Goal: Information Seeking & Learning: Learn about a topic

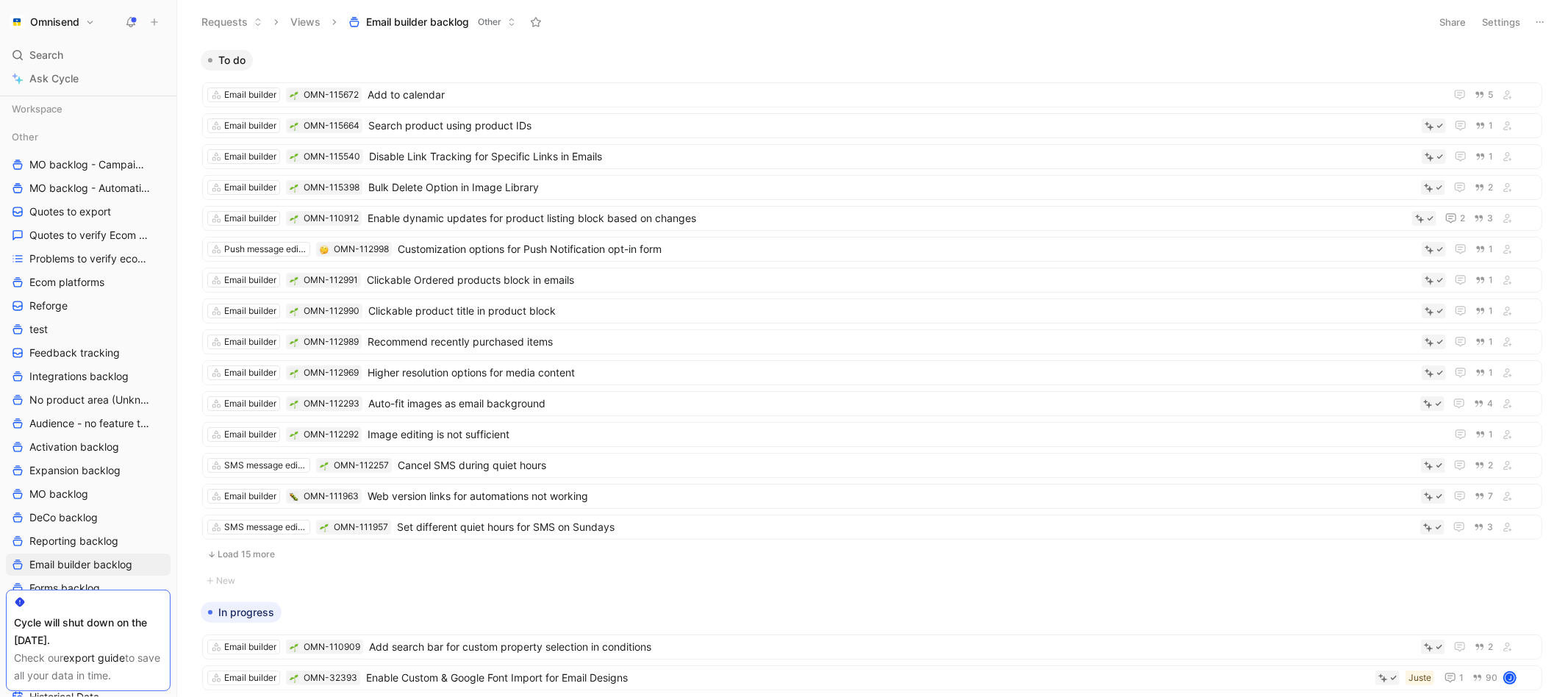
scroll to position [147, 0]
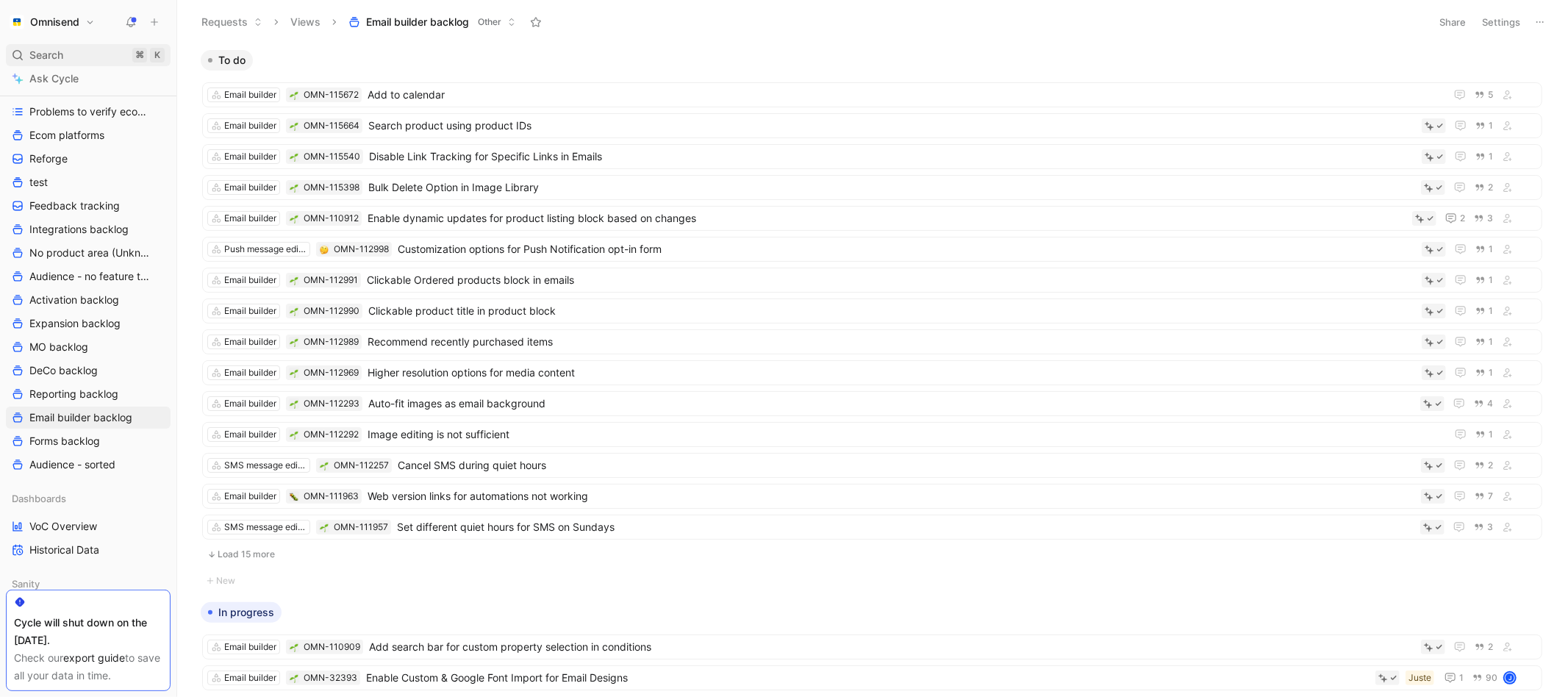
click at [72, 58] on div "Search ⌘ K" at bounding box center [88, 55] width 165 height 22
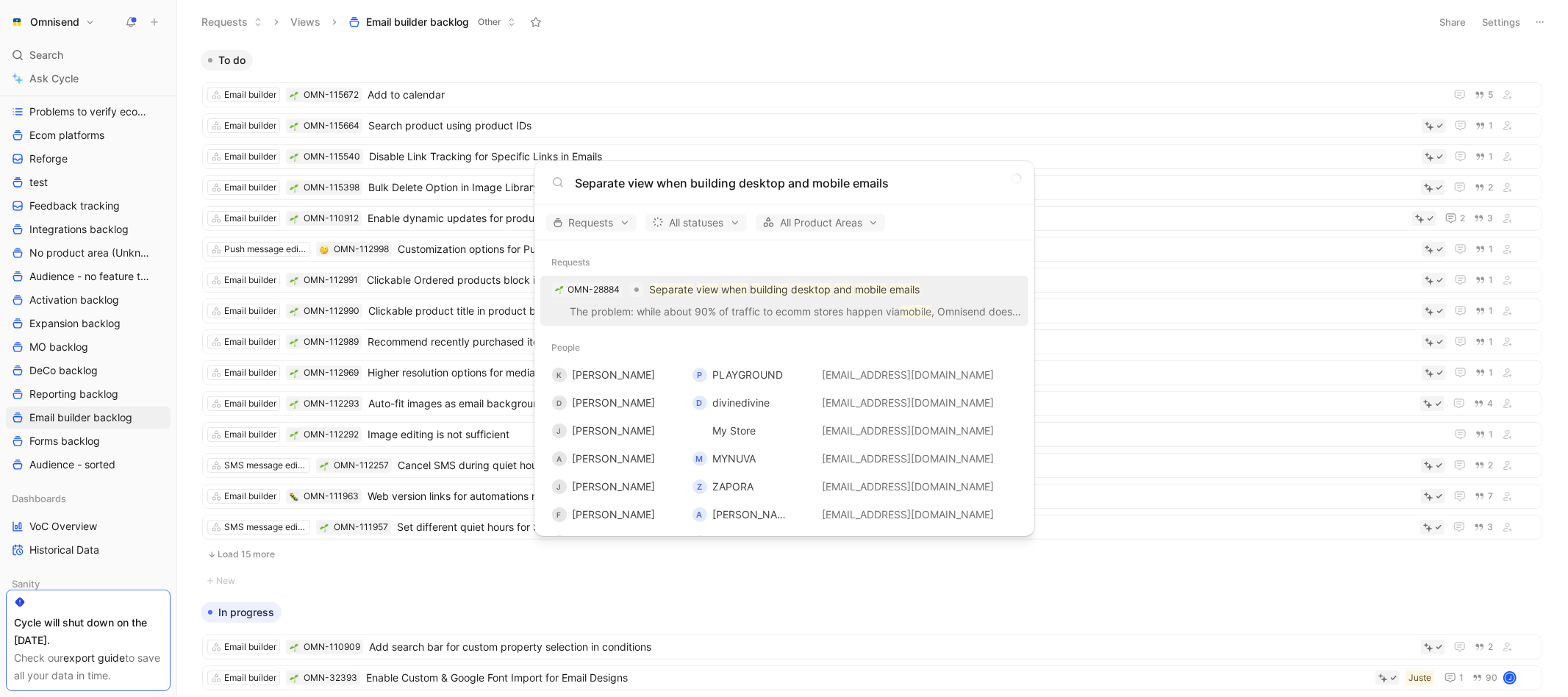
type input "Separate view when building desktop and mobile emails"
click at [670, 299] on div "OMN-28884 Separate view when building desktop and mobile emails" at bounding box center [785, 290] width 479 height 26
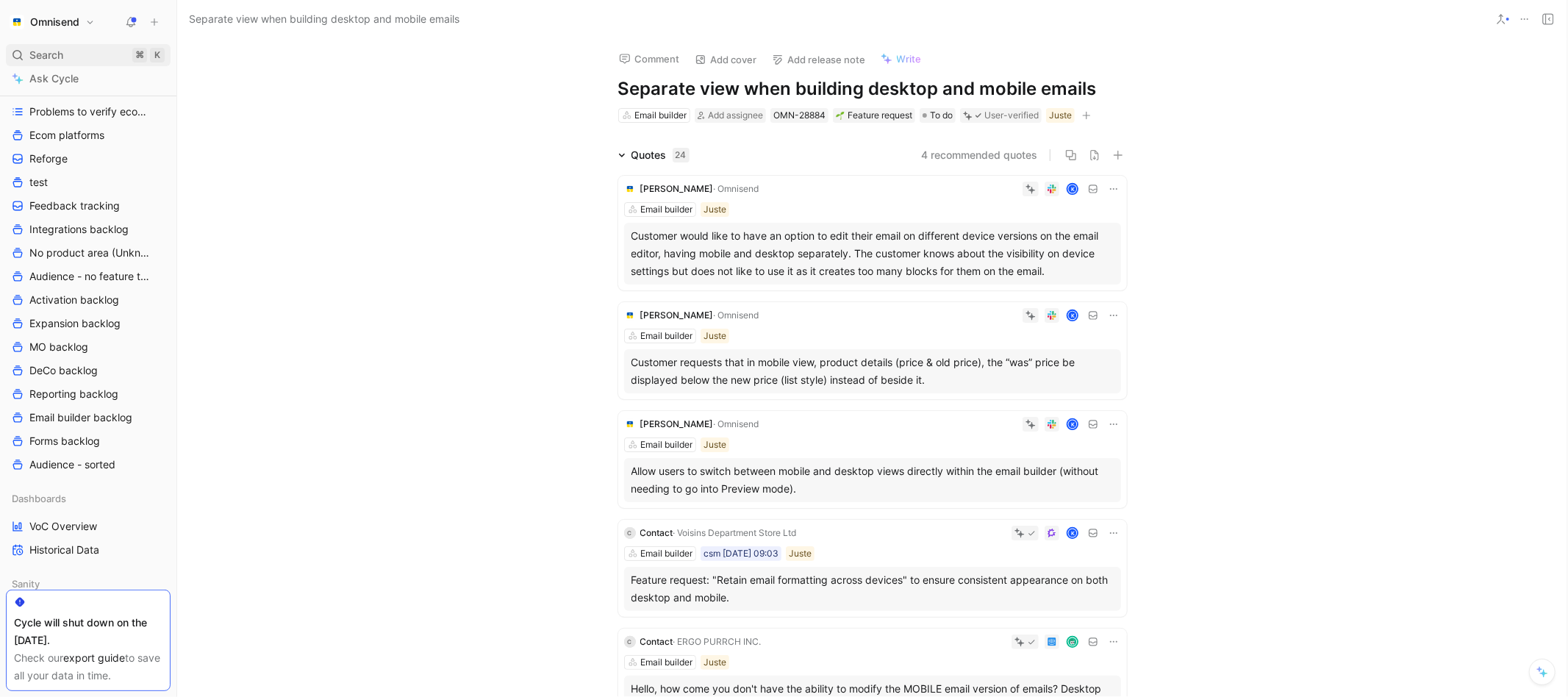
click at [112, 50] on div "Search ⌘ K" at bounding box center [88, 55] width 165 height 22
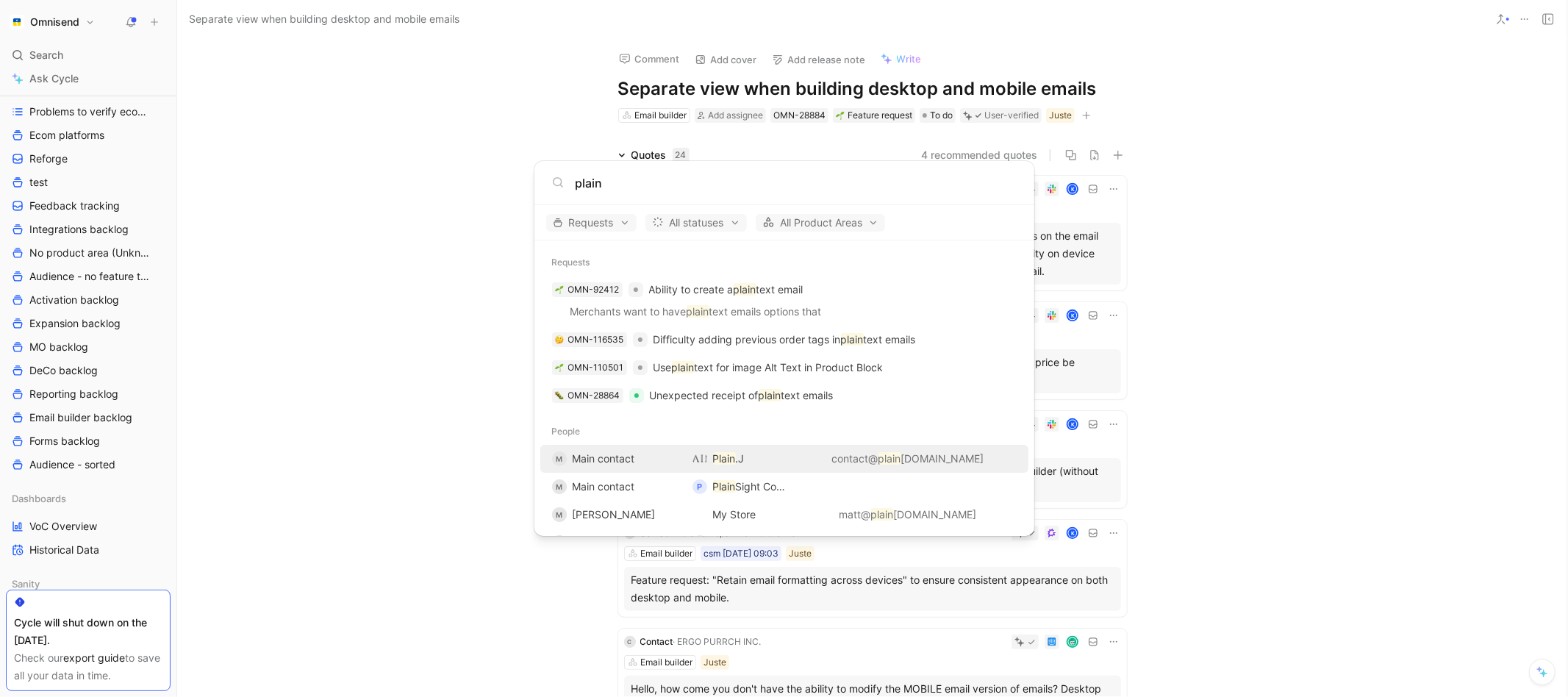
type input "plain"
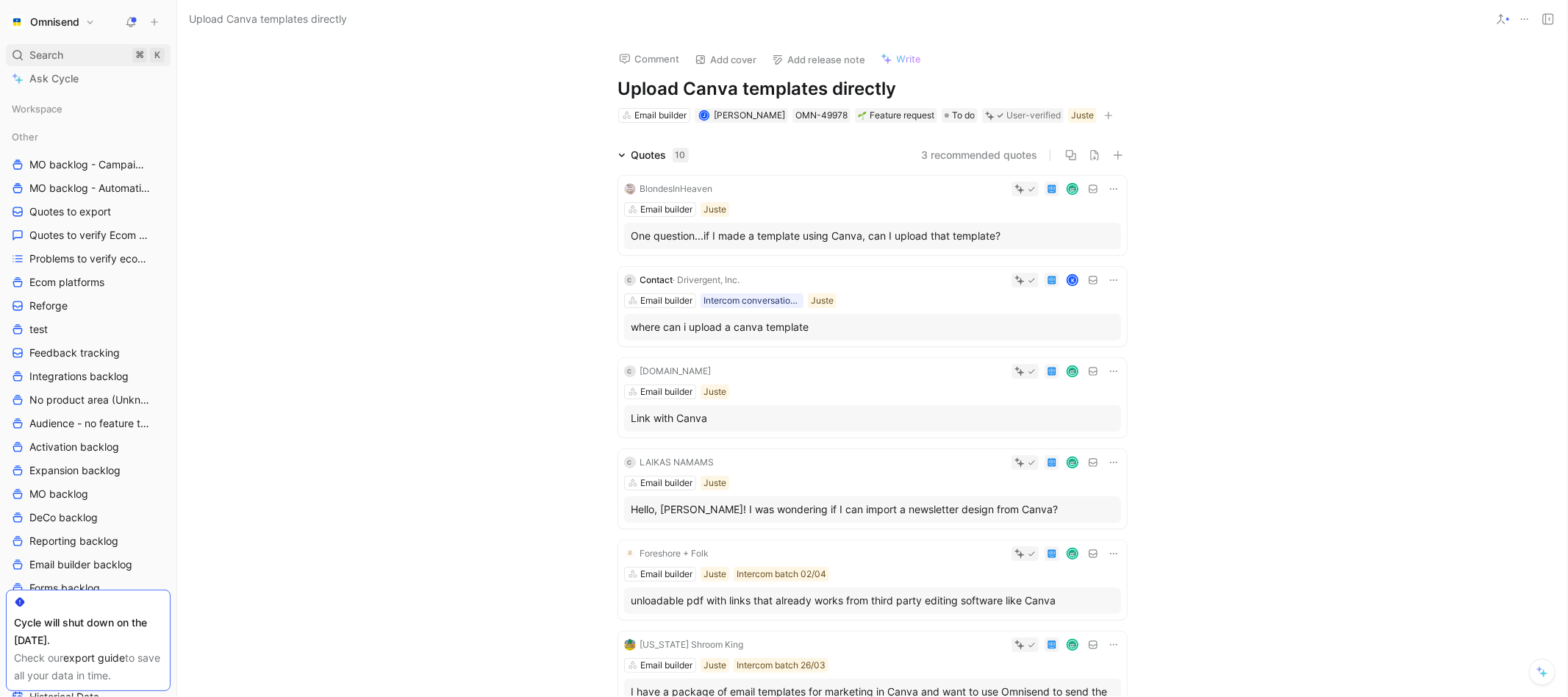
click at [53, 59] on span "Search" at bounding box center [46, 55] width 34 height 18
click at [65, 55] on body "Omnisend Search ⌘ K Ask Cycle Workspace Other MO backlog - Campaigns MO backlog…" at bounding box center [784, 348] width 1568 height 697
click at [66, 51] on div "Search ⌘ K" at bounding box center [88, 55] width 165 height 22
click at [48, 56] on body "Omnisend Search ⌘ K Ask Cycle Workspace Other MO backlog - Campaigns MO backlog…" at bounding box center [784, 348] width 1568 height 697
click at [31, 55] on span "Search" at bounding box center [46, 55] width 34 height 18
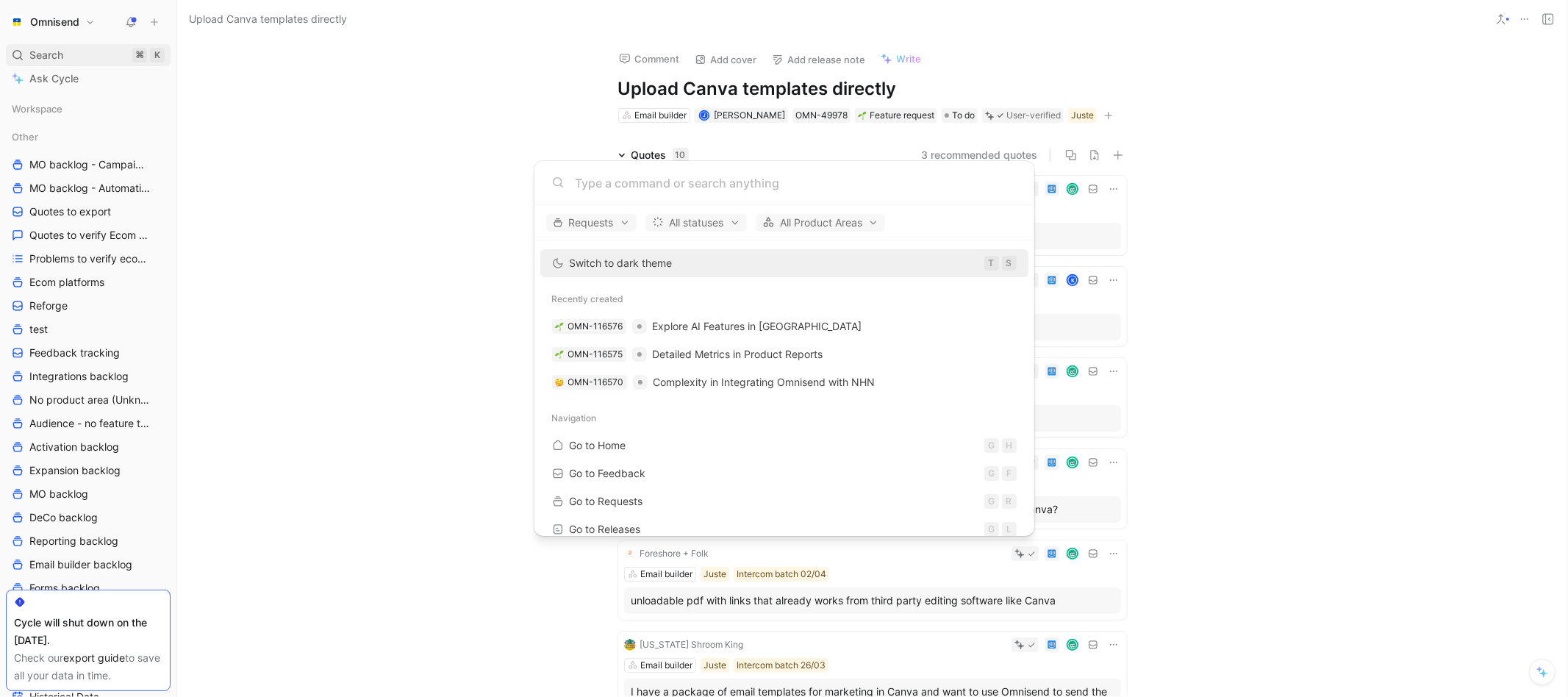
click at [36, 47] on body "Omnisend Search ⌘ K Ask Cycle Workspace Other MO backlog - Campaigns MO backlog…" at bounding box center [784, 348] width 1568 height 697
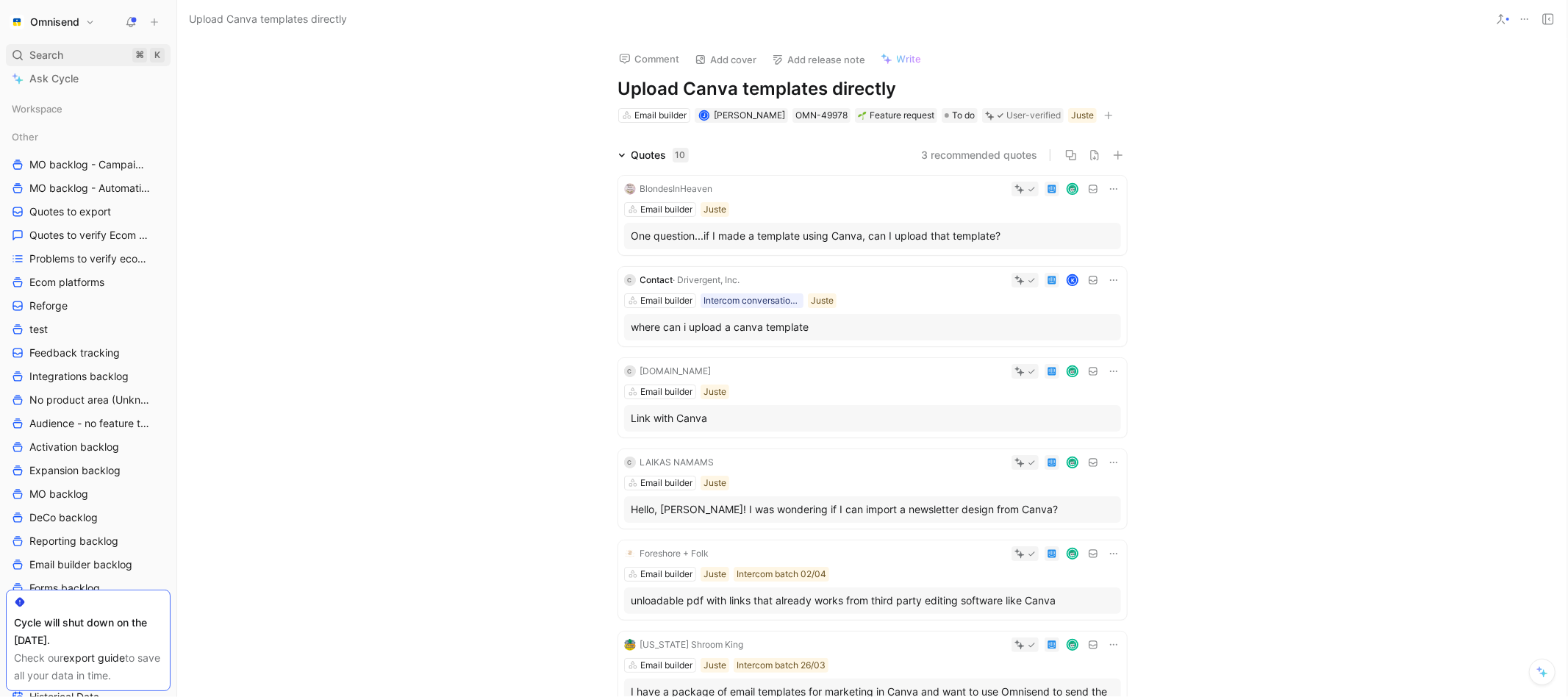
click at [54, 47] on span "Search" at bounding box center [46, 55] width 34 height 18
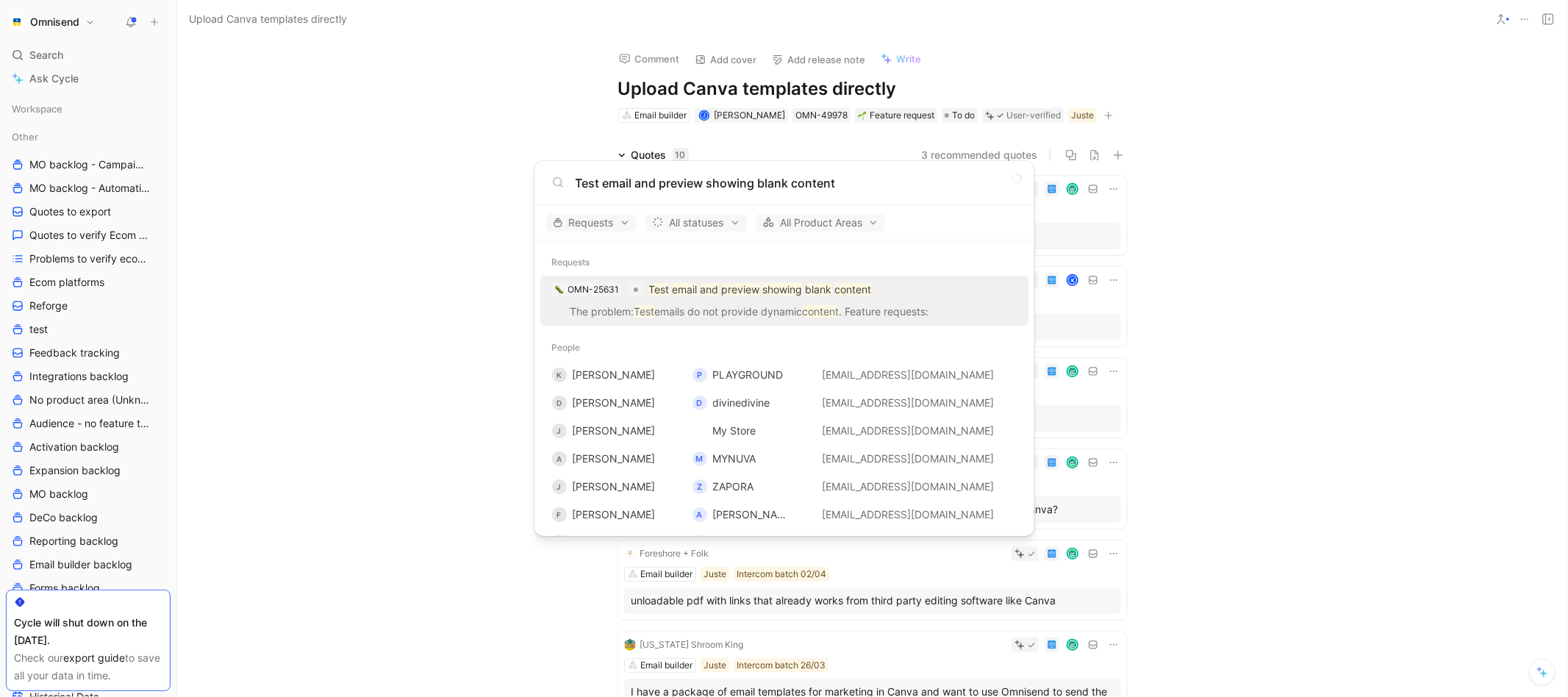
type input "Test email and preview showing blank content"
click at [754, 295] on mark "preview" at bounding box center [741, 289] width 38 height 12
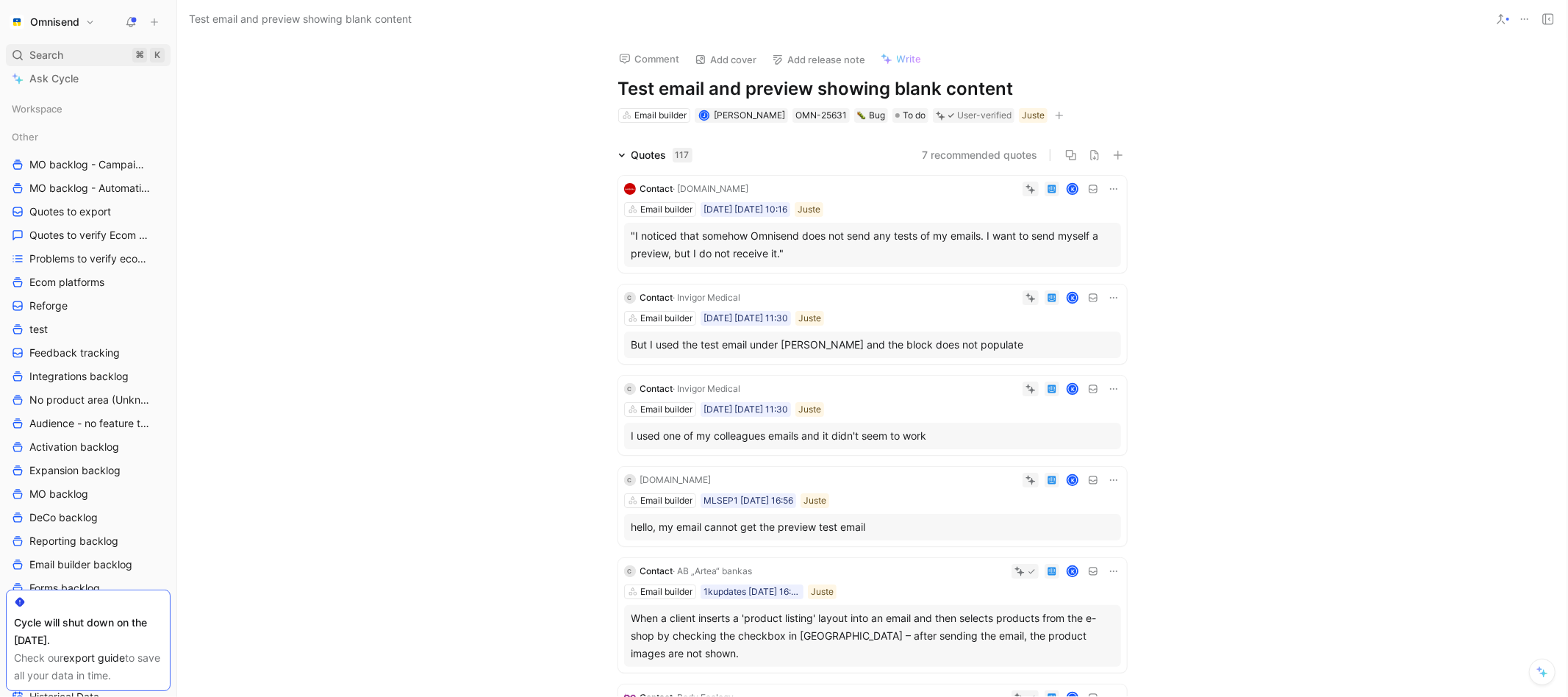
click at [81, 53] on div "Search ⌘ K" at bounding box center [88, 55] width 165 height 22
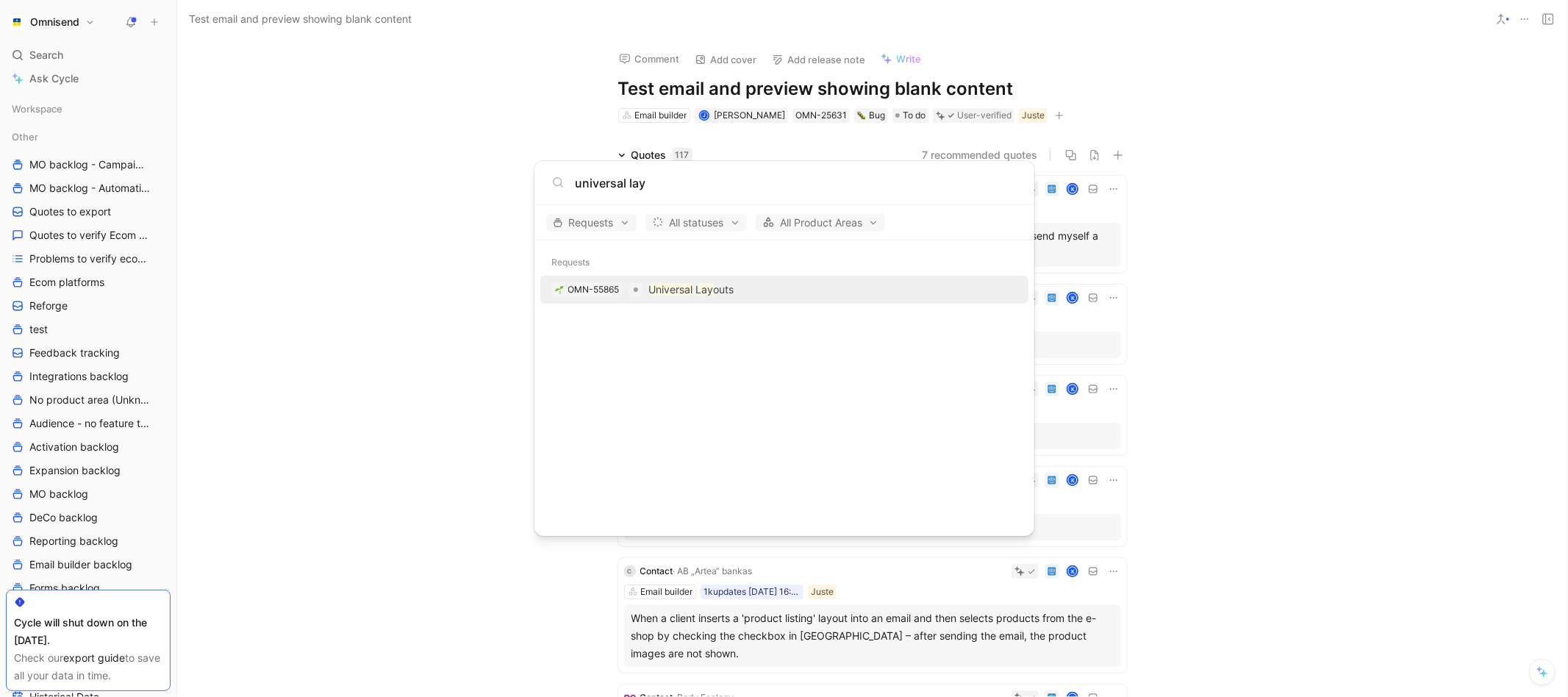
type input "universal lay"
click at [720, 281] on p "Universal Lay outs" at bounding box center [692, 289] width 85 height 18
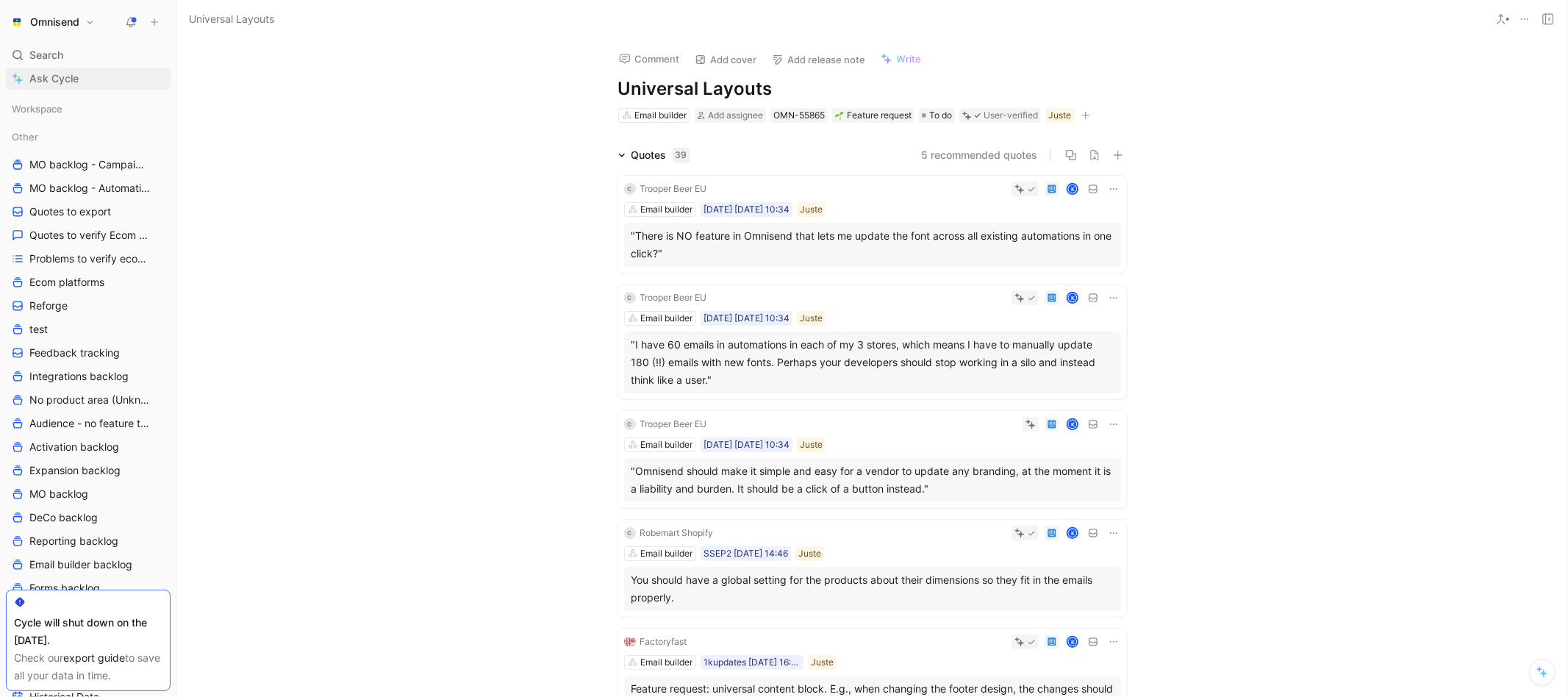
click at [104, 71] on link "Ask Cycle" at bounding box center [88, 78] width 165 height 22
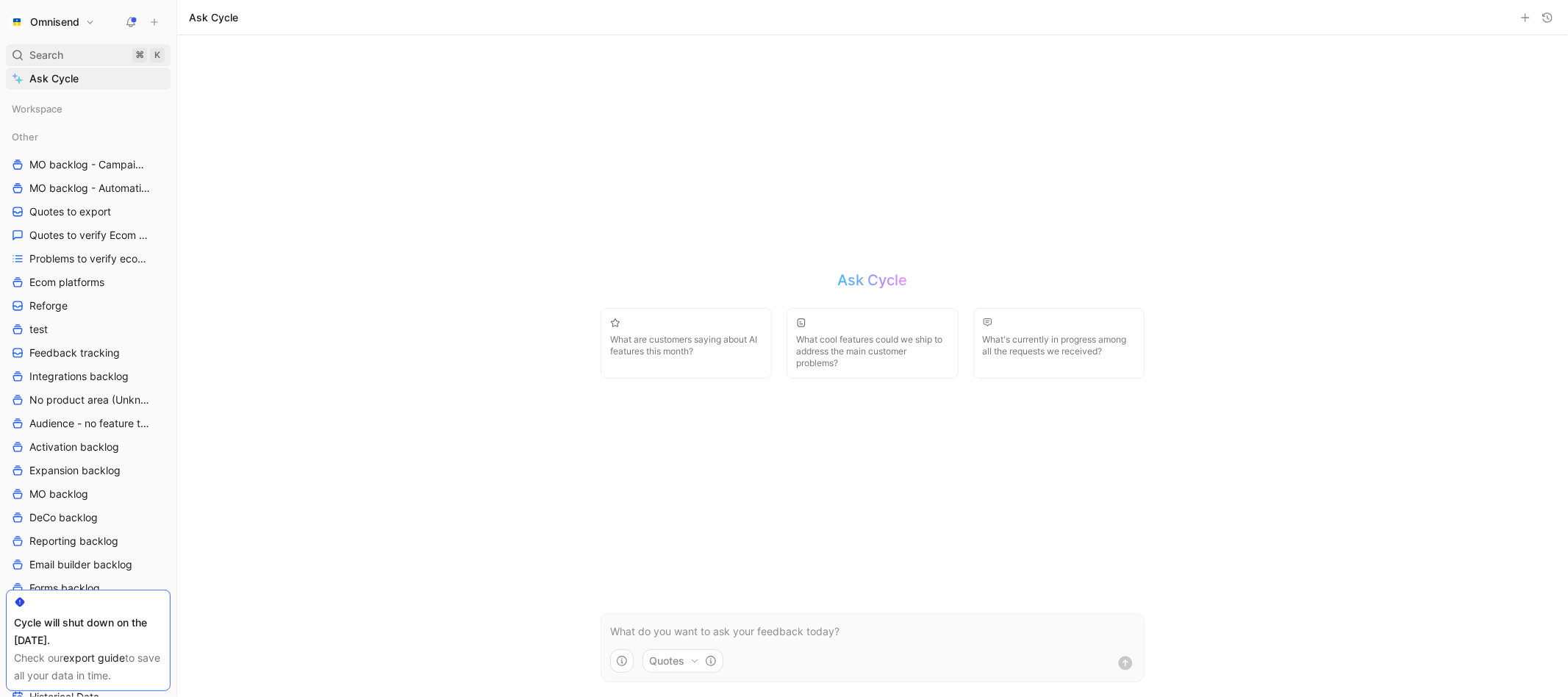
click at [104, 53] on div "Search ⌘ K" at bounding box center [88, 55] width 165 height 22
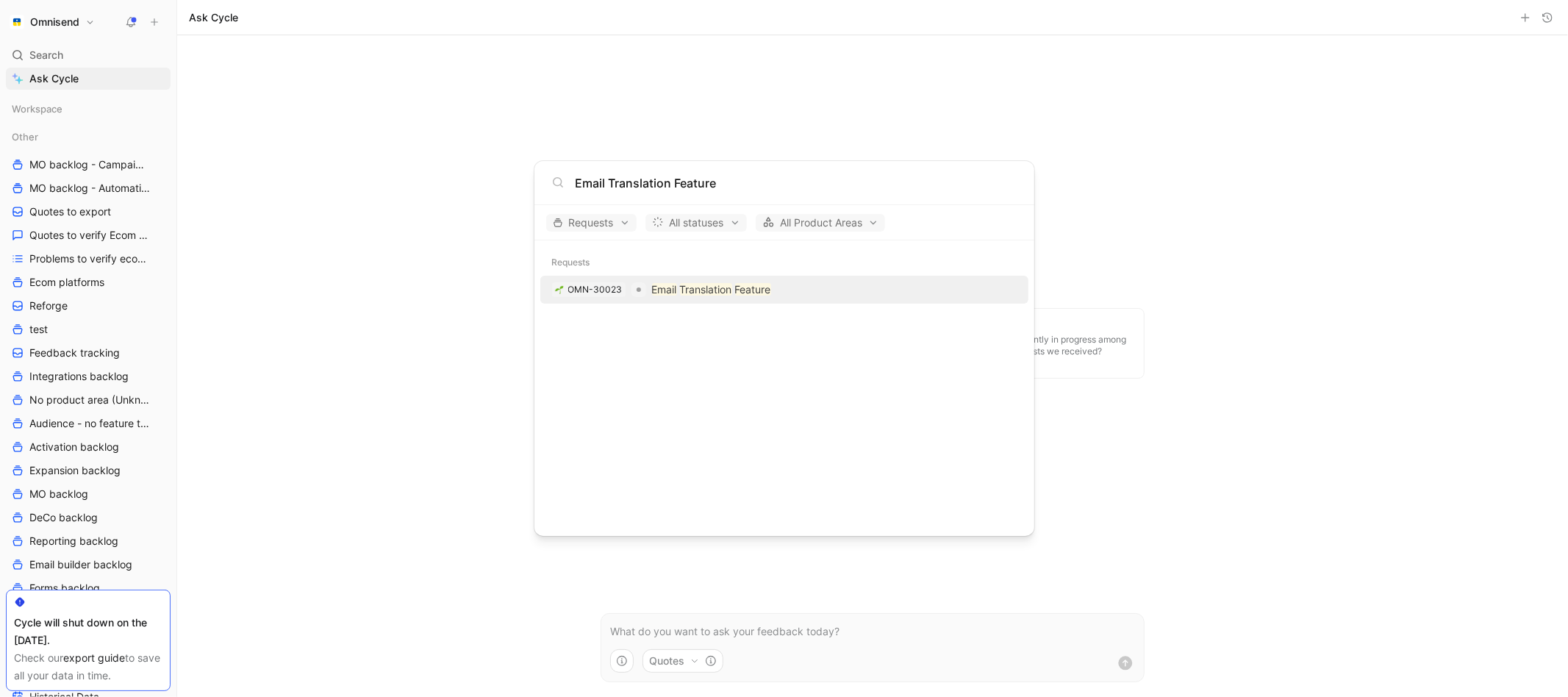
type input "Email Translation Feature"
click at [813, 289] on div "OMN-30023 Email Translation Feature" at bounding box center [785, 290] width 479 height 26
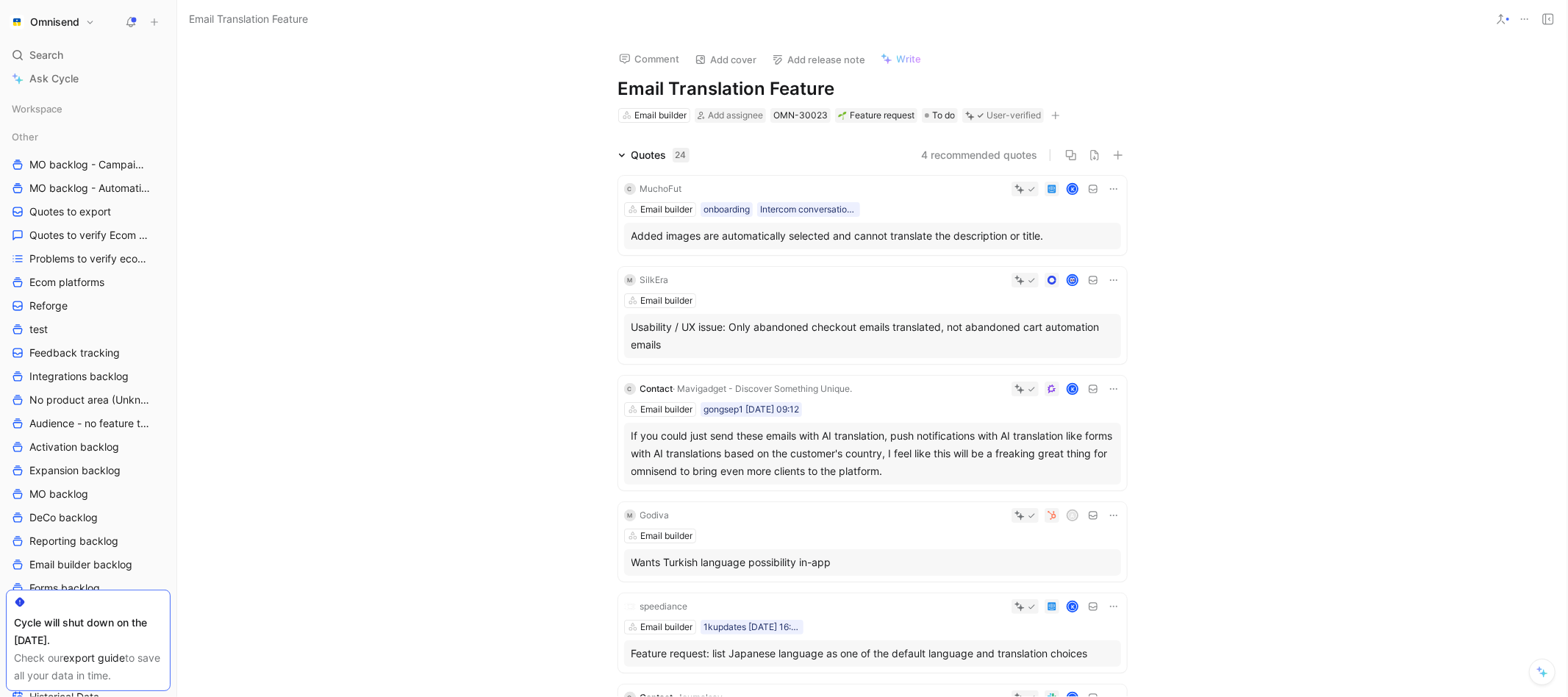
click at [139, 67] on div "Search ⌘ K Ask Cycle" at bounding box center [88, 67] width 165 height 46
click at [114, 59] on div "Search ⌘ K" at bounding box center [88, 55] width 165 height 22
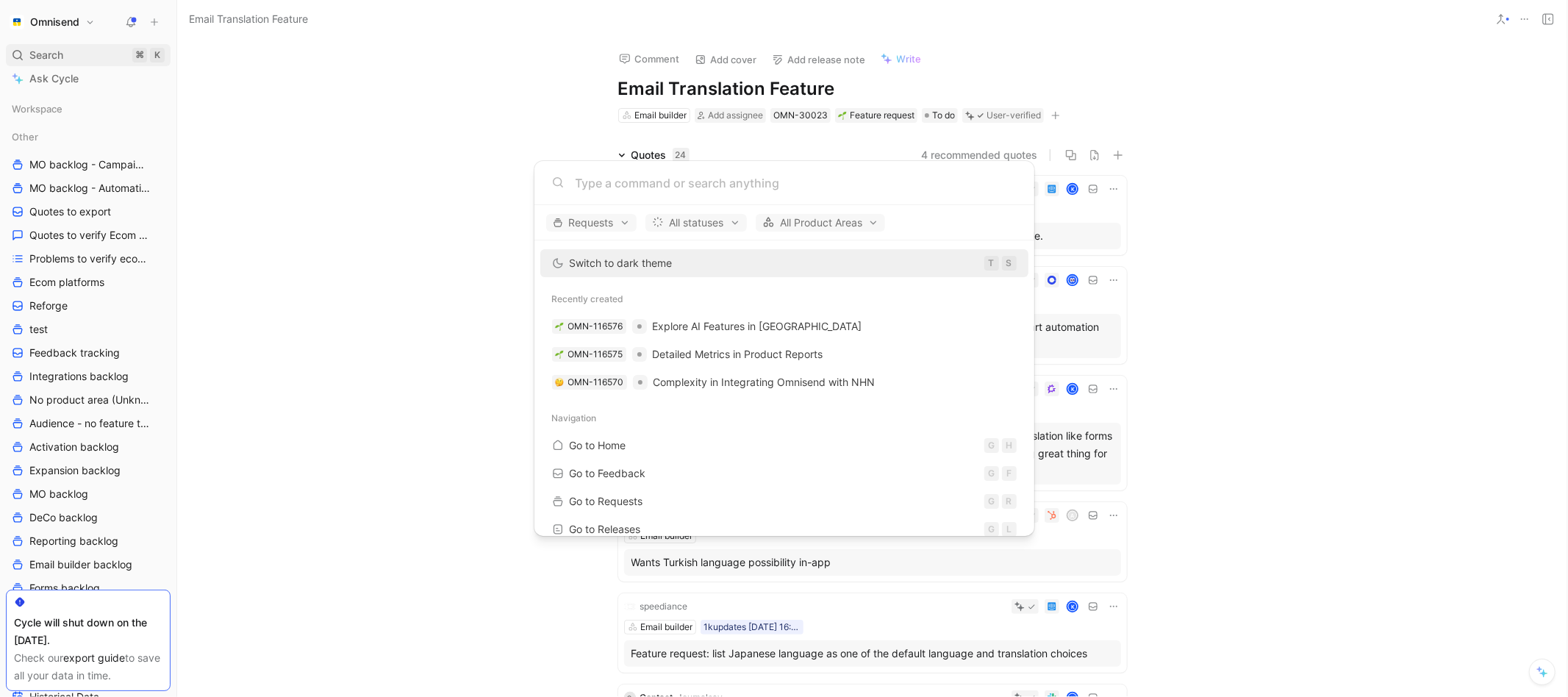
type input "[URL][DOMAIN_NAME]"
click at [68, 58] on body "Omnisend Search ⌘ K Ask Cycle Workspace Other MO backlog - Campaigns MO backlog…" at bounding box center [784, 348] width 1568 height 697
click at [43, 58] on span "Search" at bounding box center [46, 55] width 34 height 18
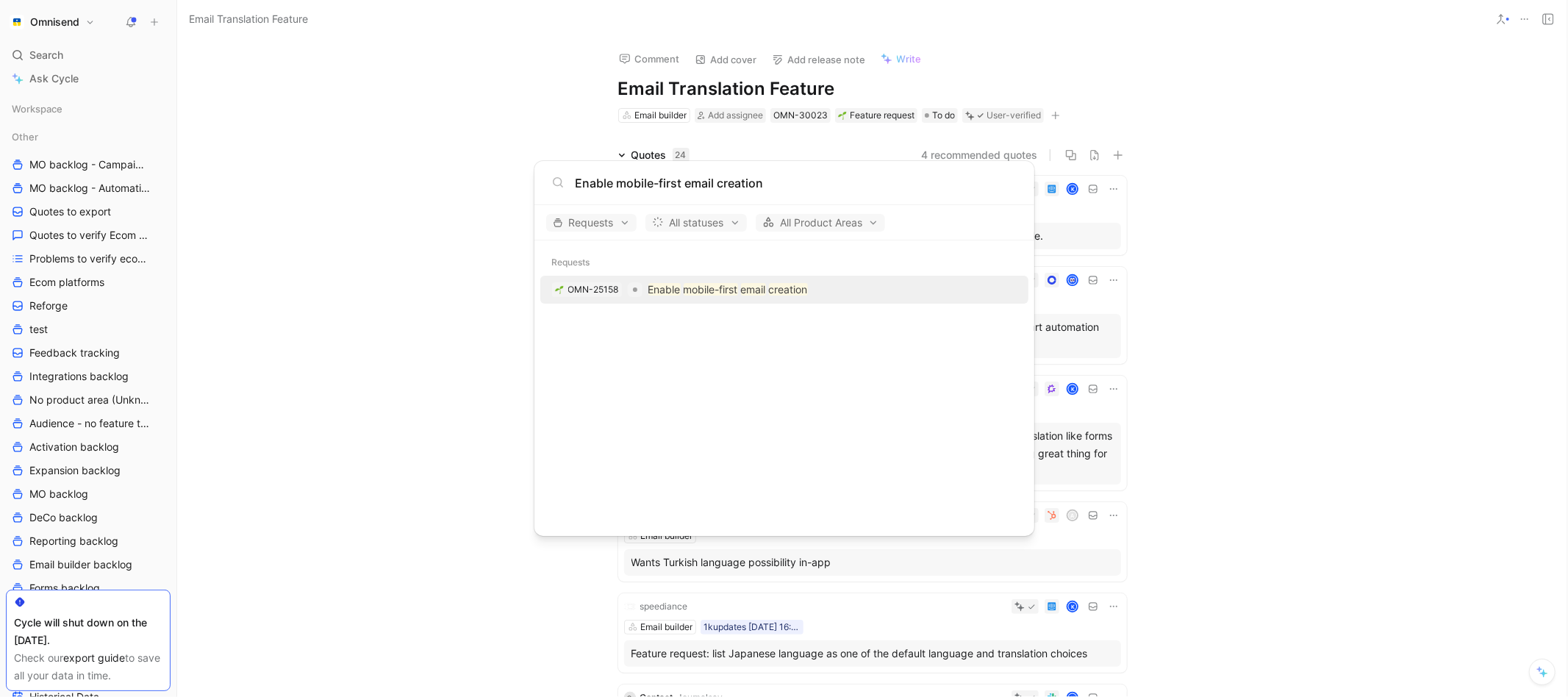
click at [723, 176] on input "Enable mobile-first email creation" at bounding box center [796, 183] width 441 height 18
paste input "Mobile responsinve Email Builder"
type input "Mobile responsinve Email Builder"
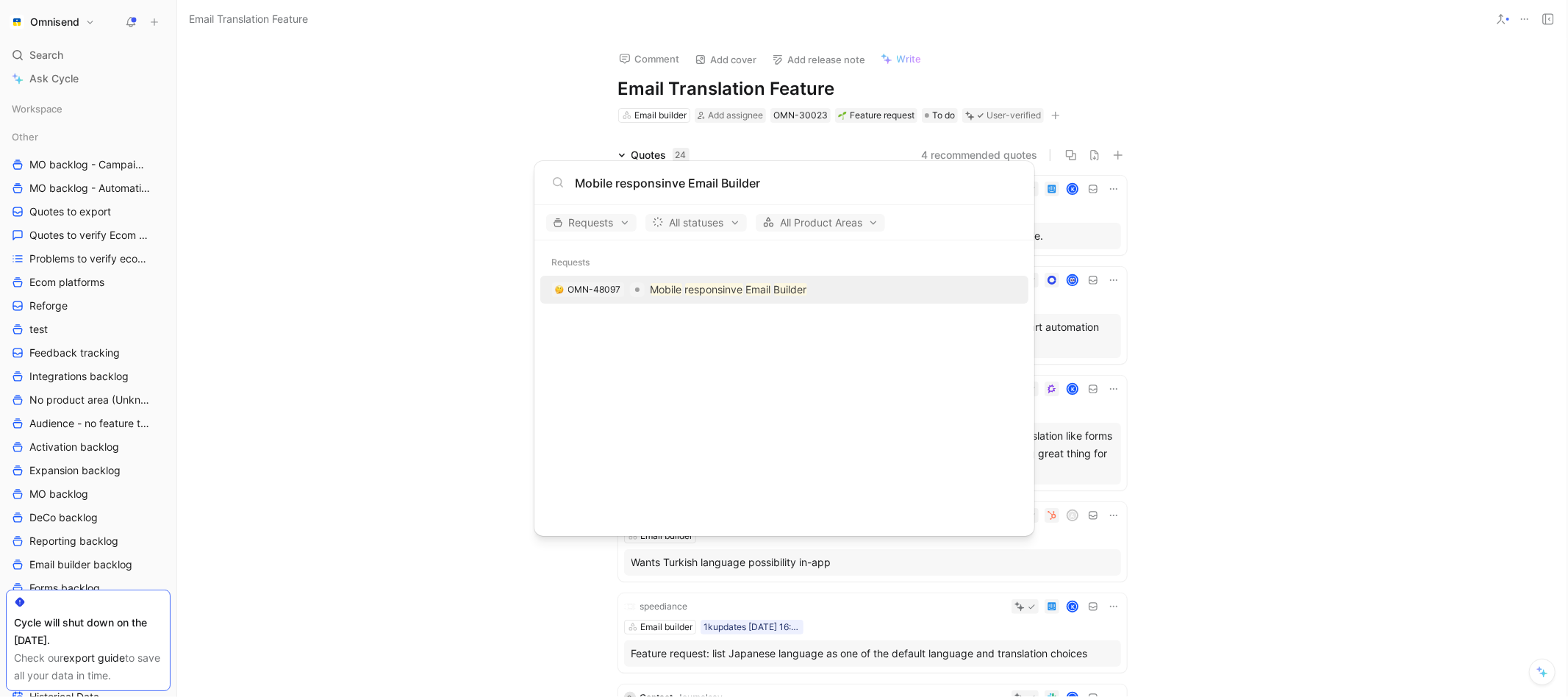
click at [747, 284] on mark "Email" at bounding box center [758, 289] width 25 height 12
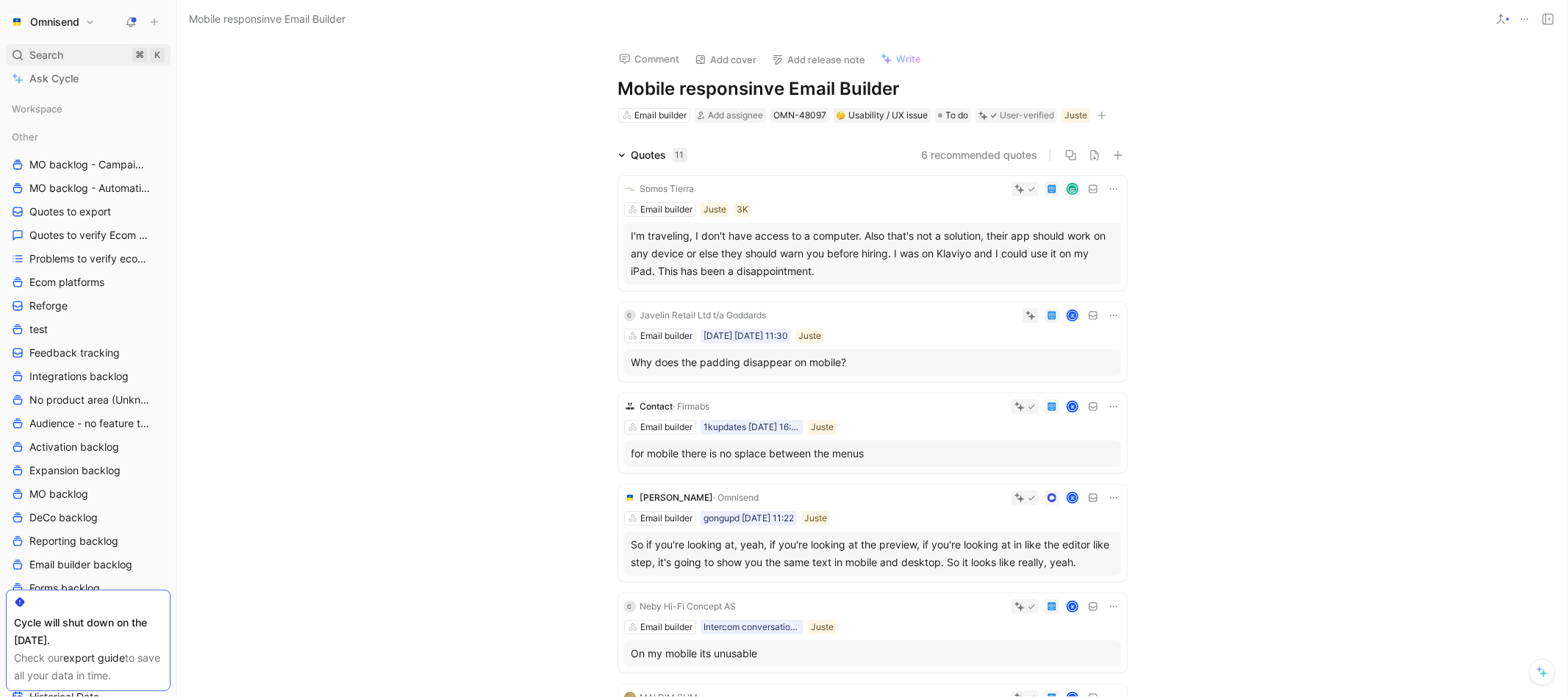
click at [63, 50] on span "Search" at bounding box center [46, 55] width 34 height 18
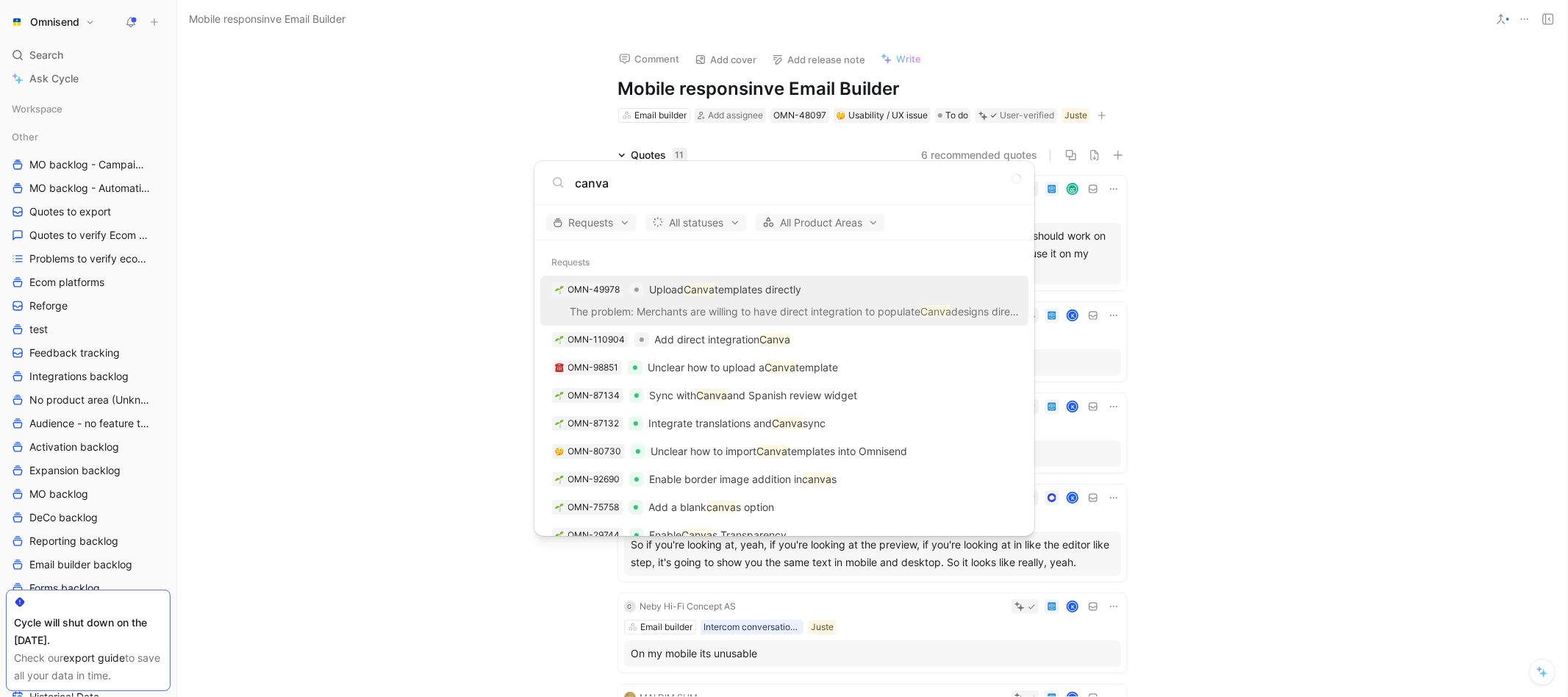
type input "canva"
click at [746, 289] on p "Upload Canva templates directly" at bounding box center [726, 289] width 152 height 18
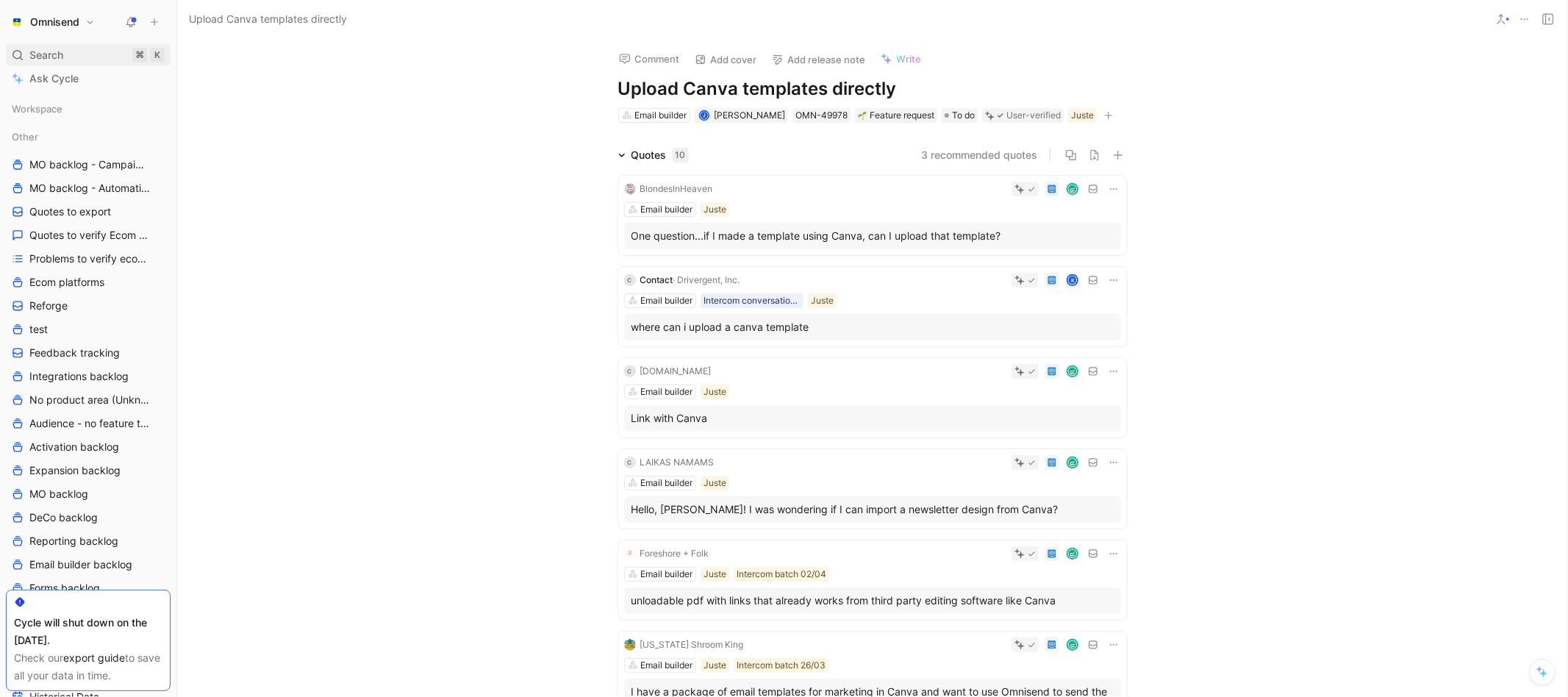
click at [77, 58] on div "Search ⌘ K" at bounding box center [88, 55] width 165 height 22
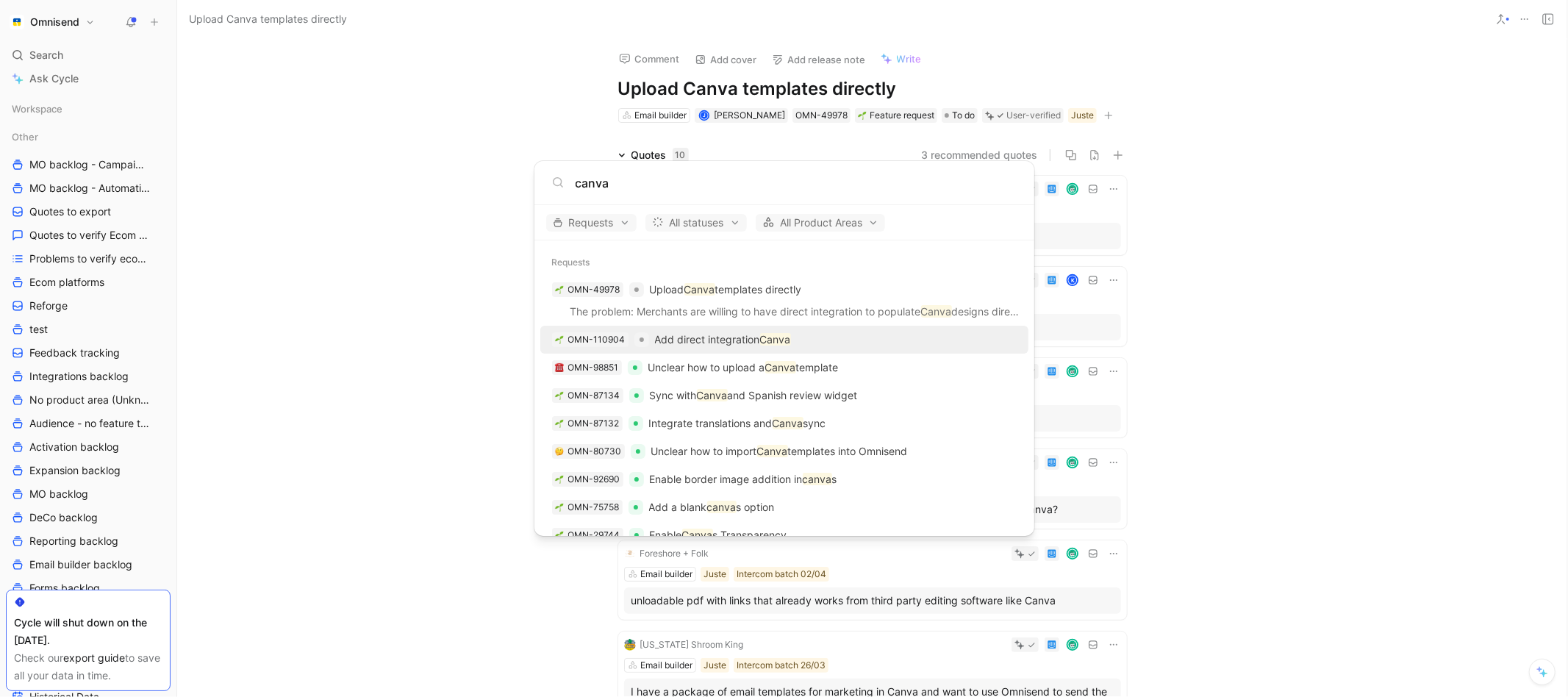
type input "canva"
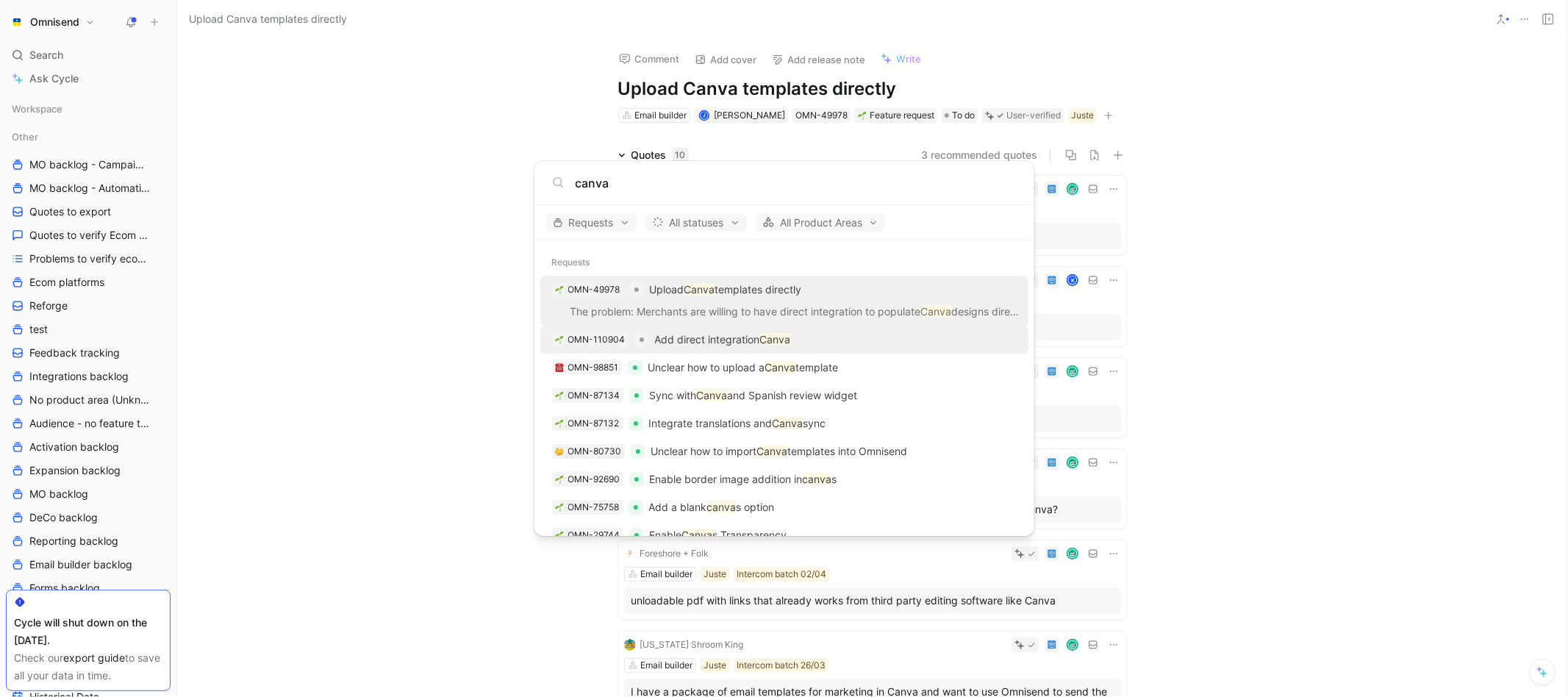
click at [699, 350] on div "OMN-110904 Add direct integration Canva" at bounding box center [785, 340] width 479 height 26
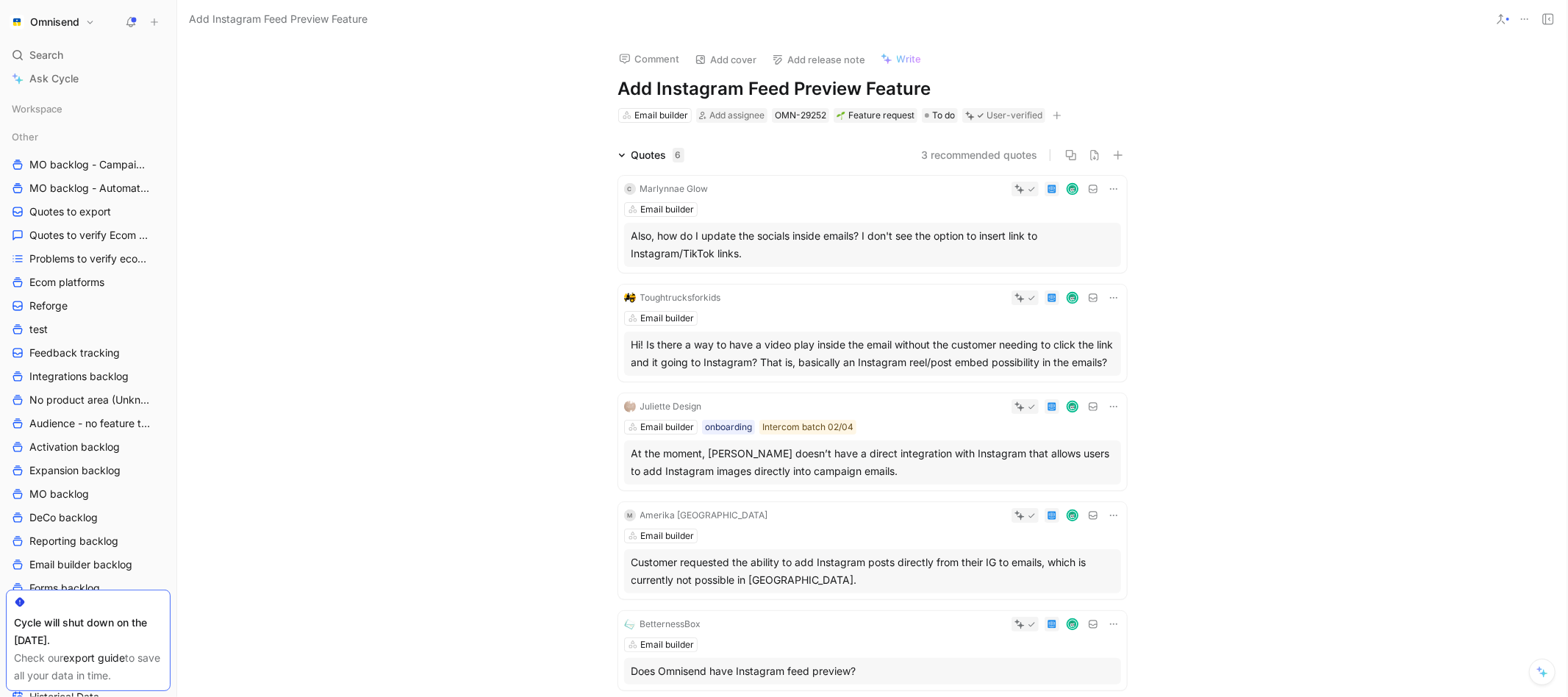
drag, startPoint x: 63, startPoint y: 59, endPoint x: 90, endPoint y: 9, distance: 56.8
click at [62, 59] on span "Search" at bounding box center [46, 55] width 34 height 18
click at [38, 52] on body "Omnisend Search ⌘ K Ask Cycle Workspace Other MO backlog - Campaigns MO backlog…" at bounding box center [784, 348] width 1568 height 697
